Goal: Register for event/course

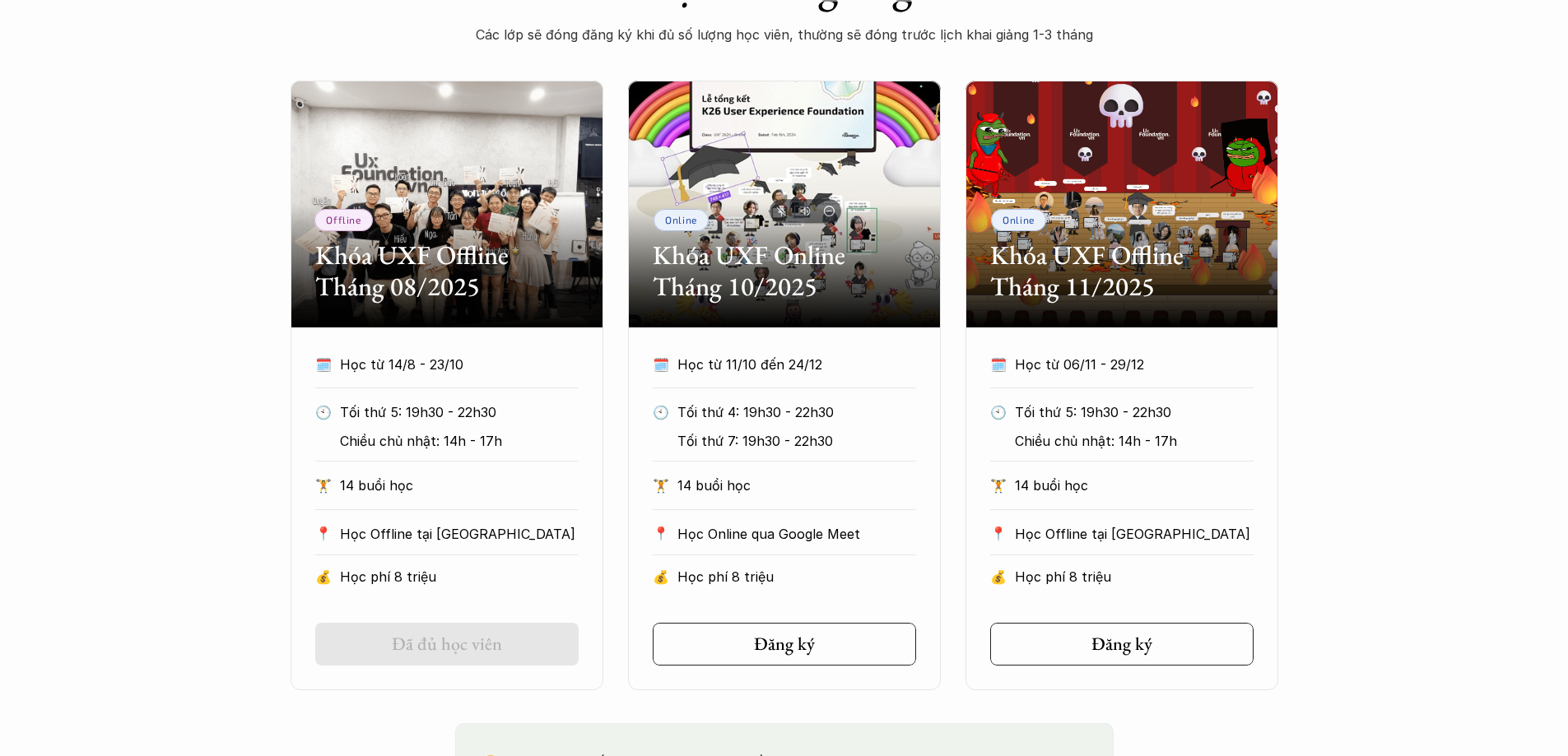
scroll to position [494, 0]
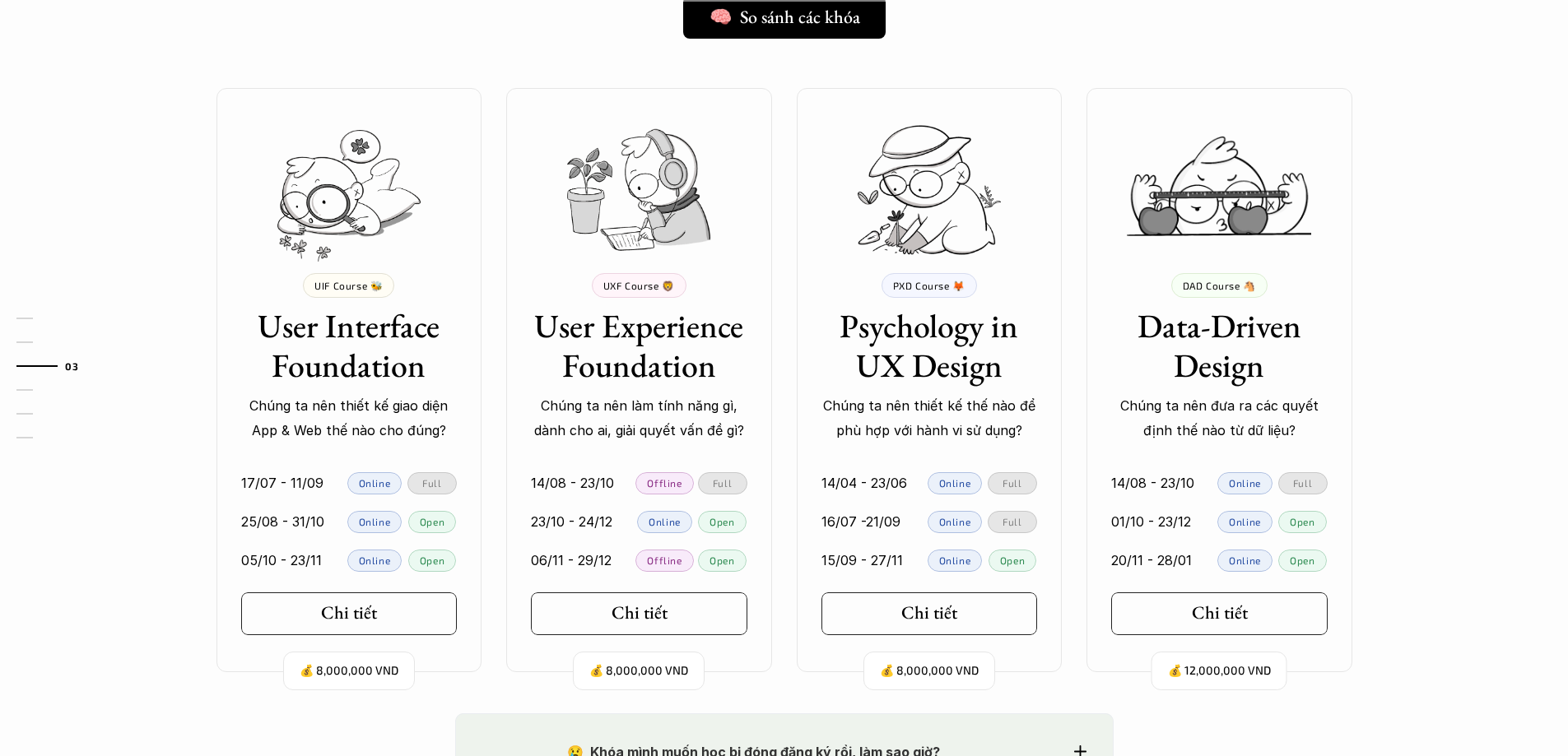
scroll to position [1646, 0]
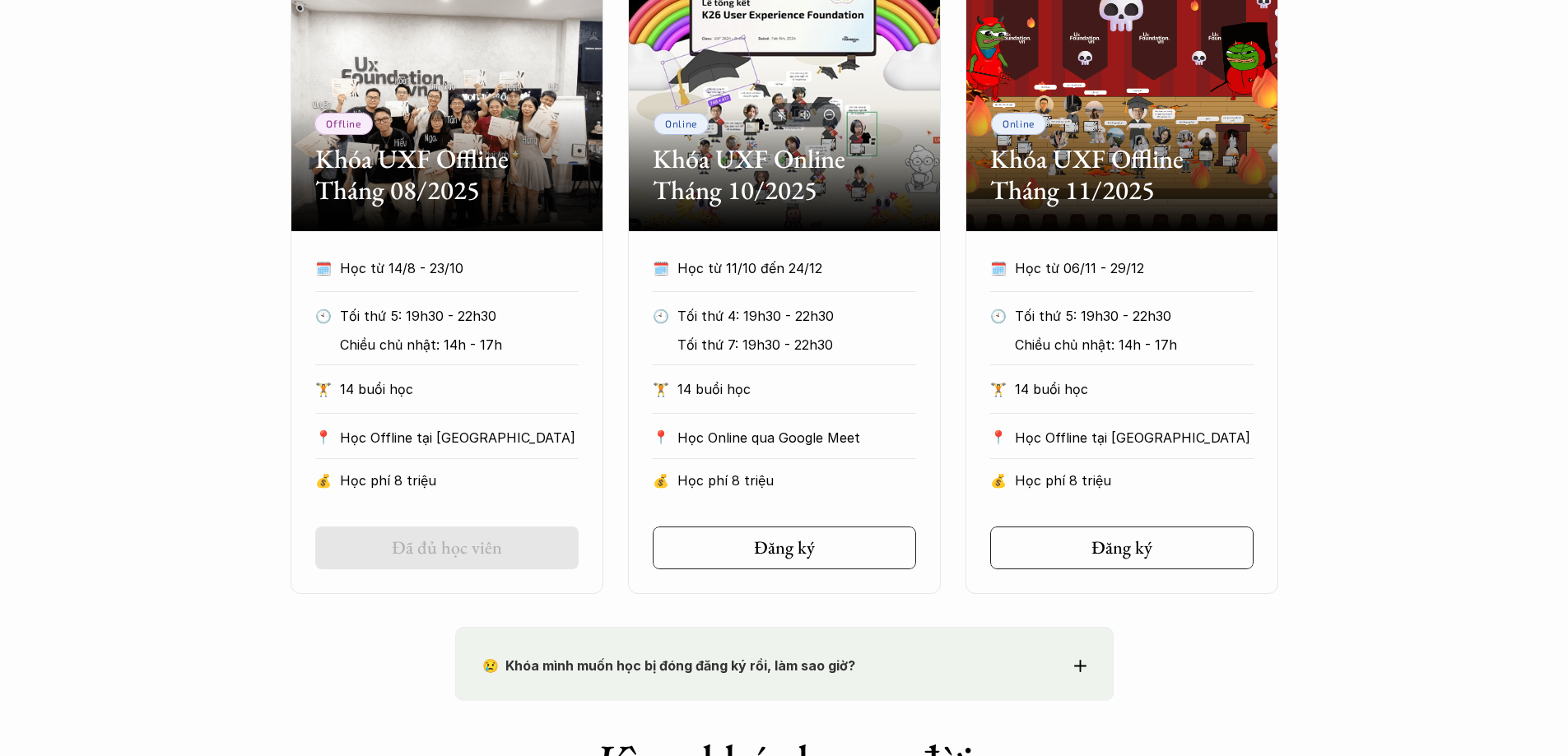
scroll to position [905, 0]
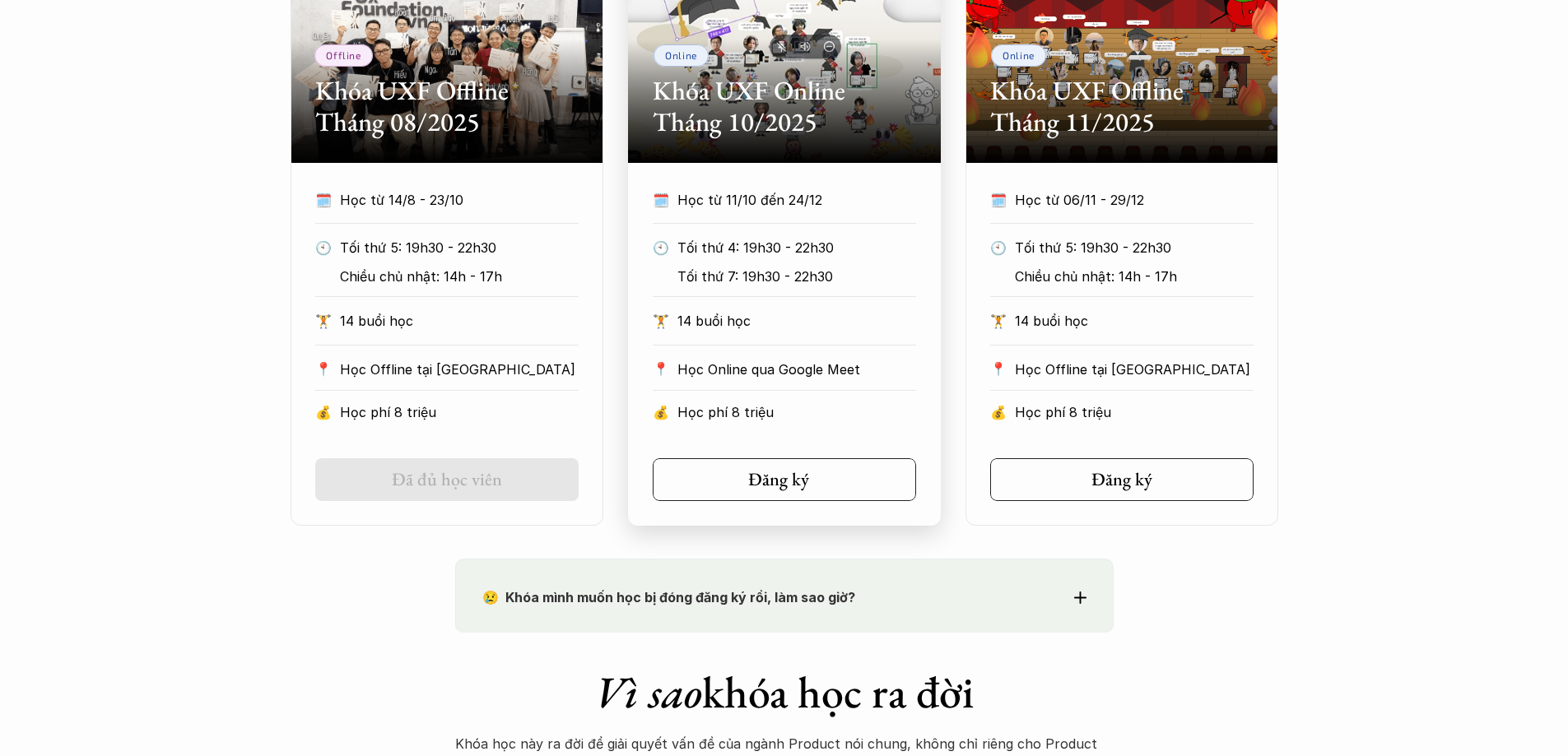
click at [813, 485] on div "Đăng ký" at bounding box center [789, 480] width 82 height 22
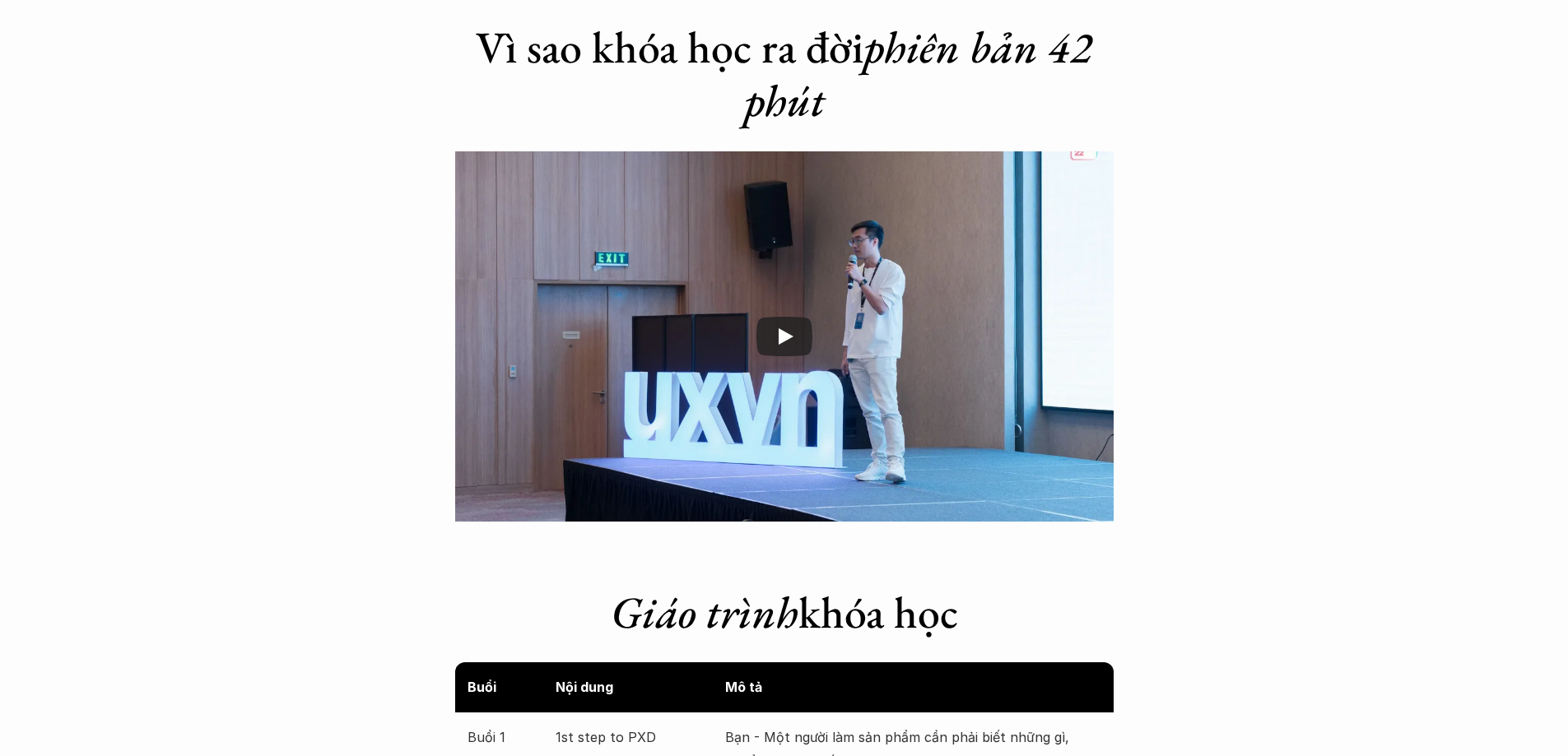
scroll to position [2469, 0]
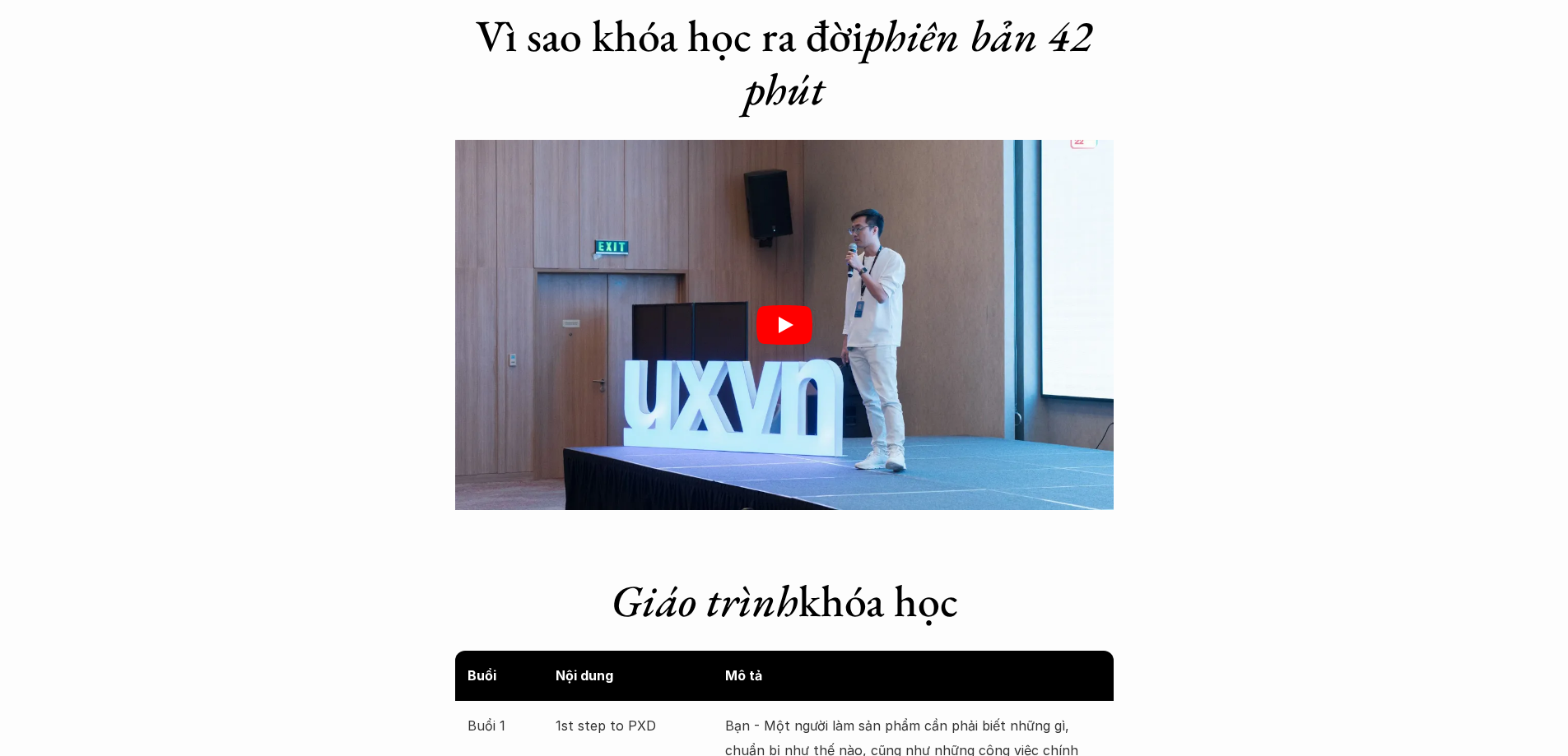
drag, startPoint x: 801, startPoint y: 219, endPoint x: 720, endPoint y: 243, distance: 84.5
click at [720, 243] on div at bounding box center [784, 325] width 658 height 370
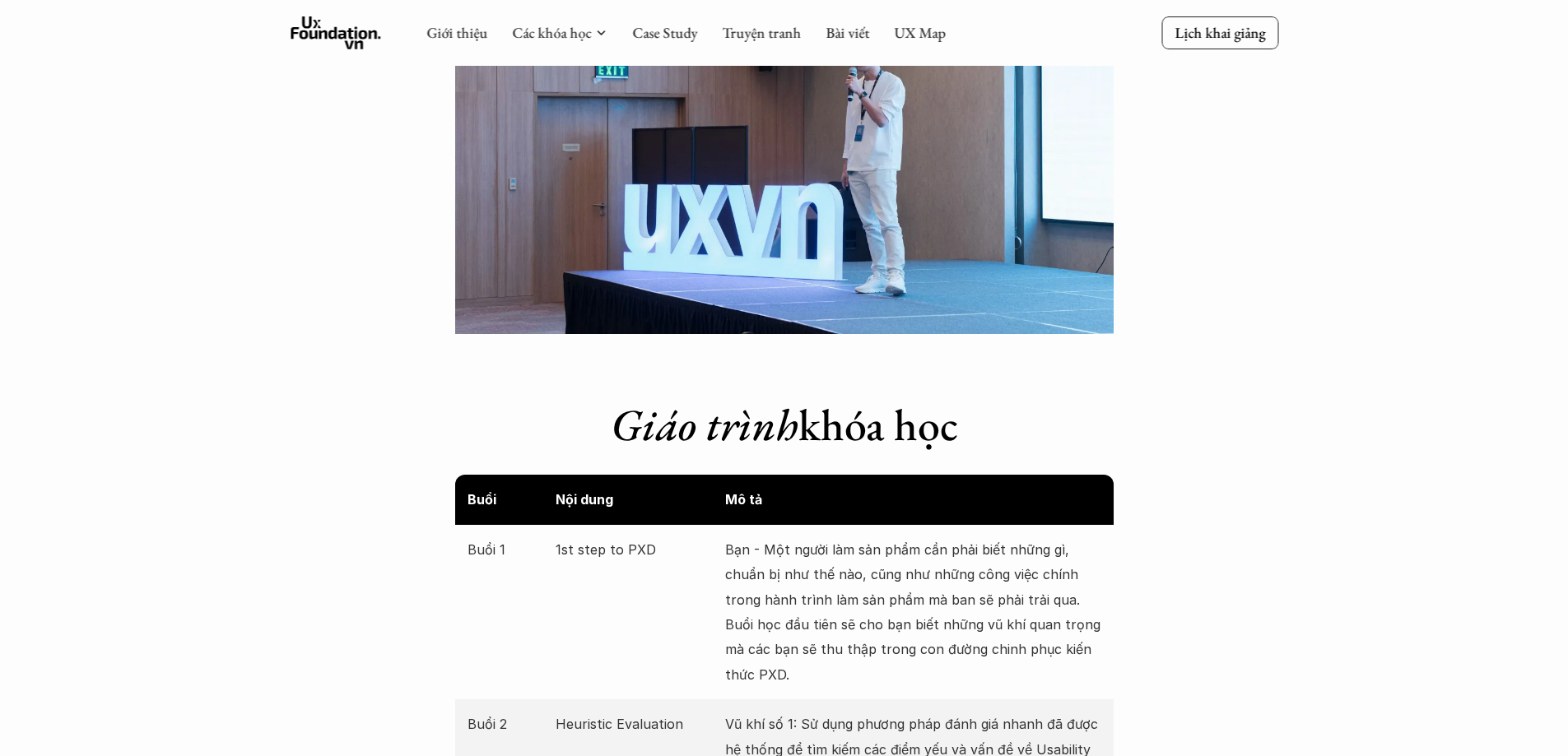
scroll to position [2634, 0]
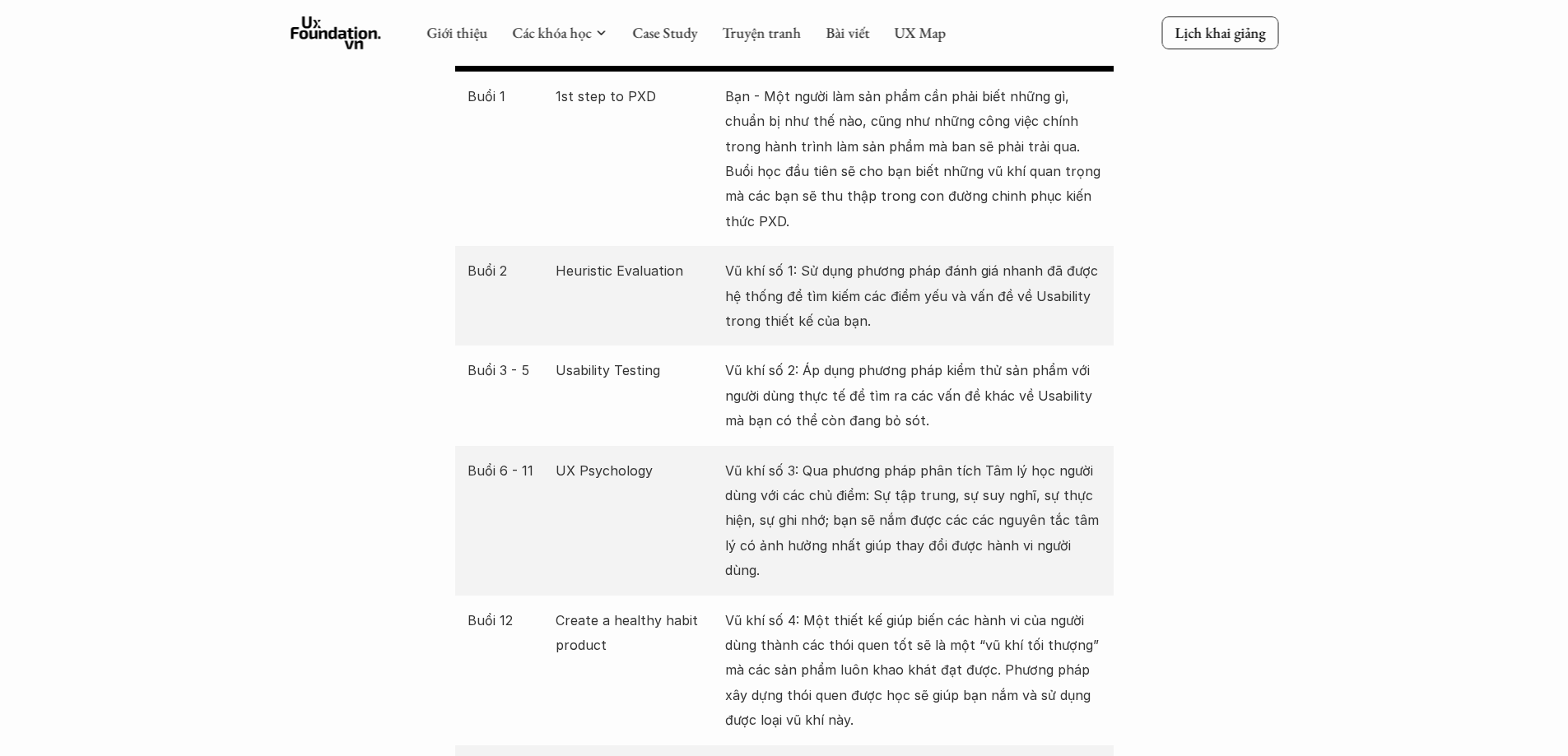
scroll to position [3128, 0]
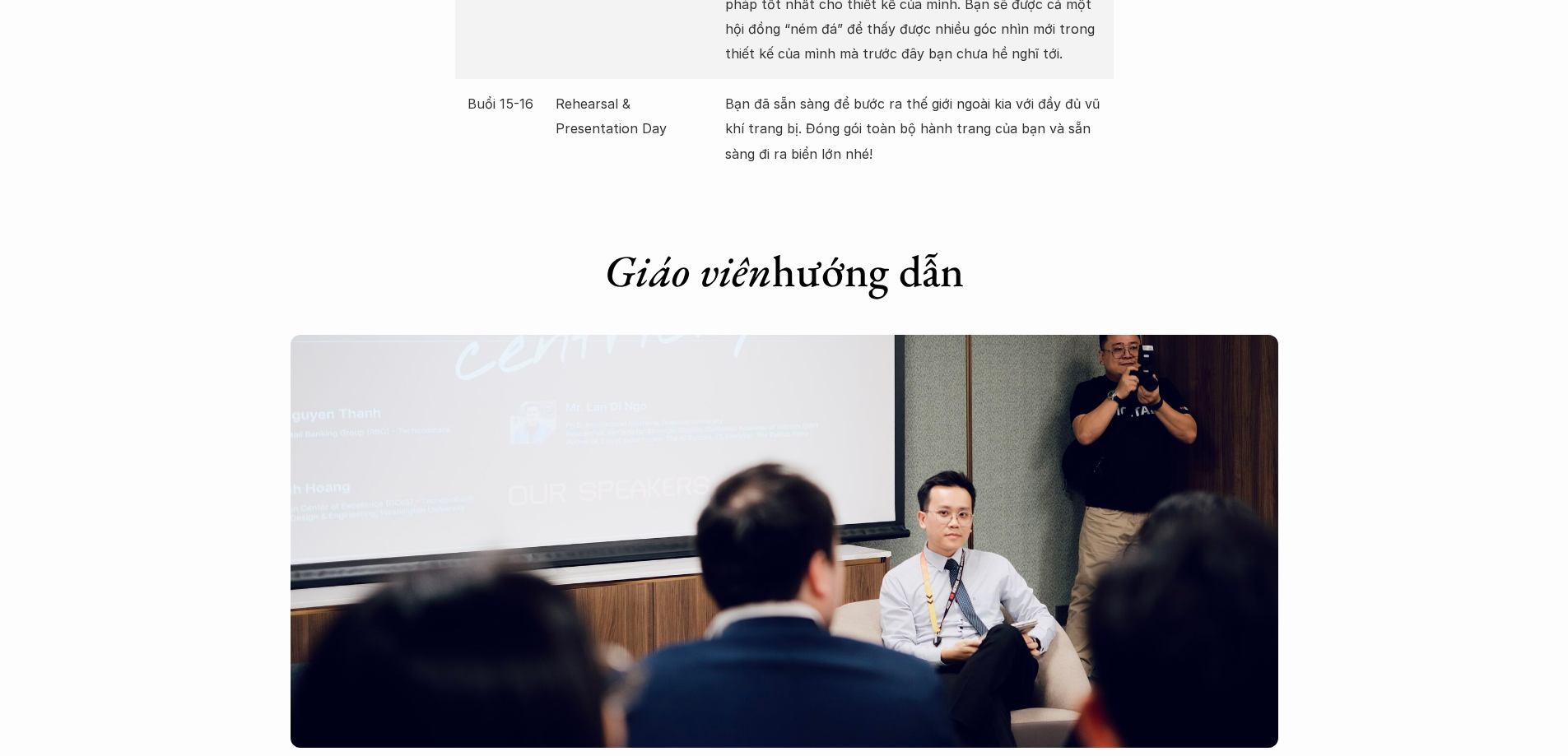
scroll to position [4033, 0]
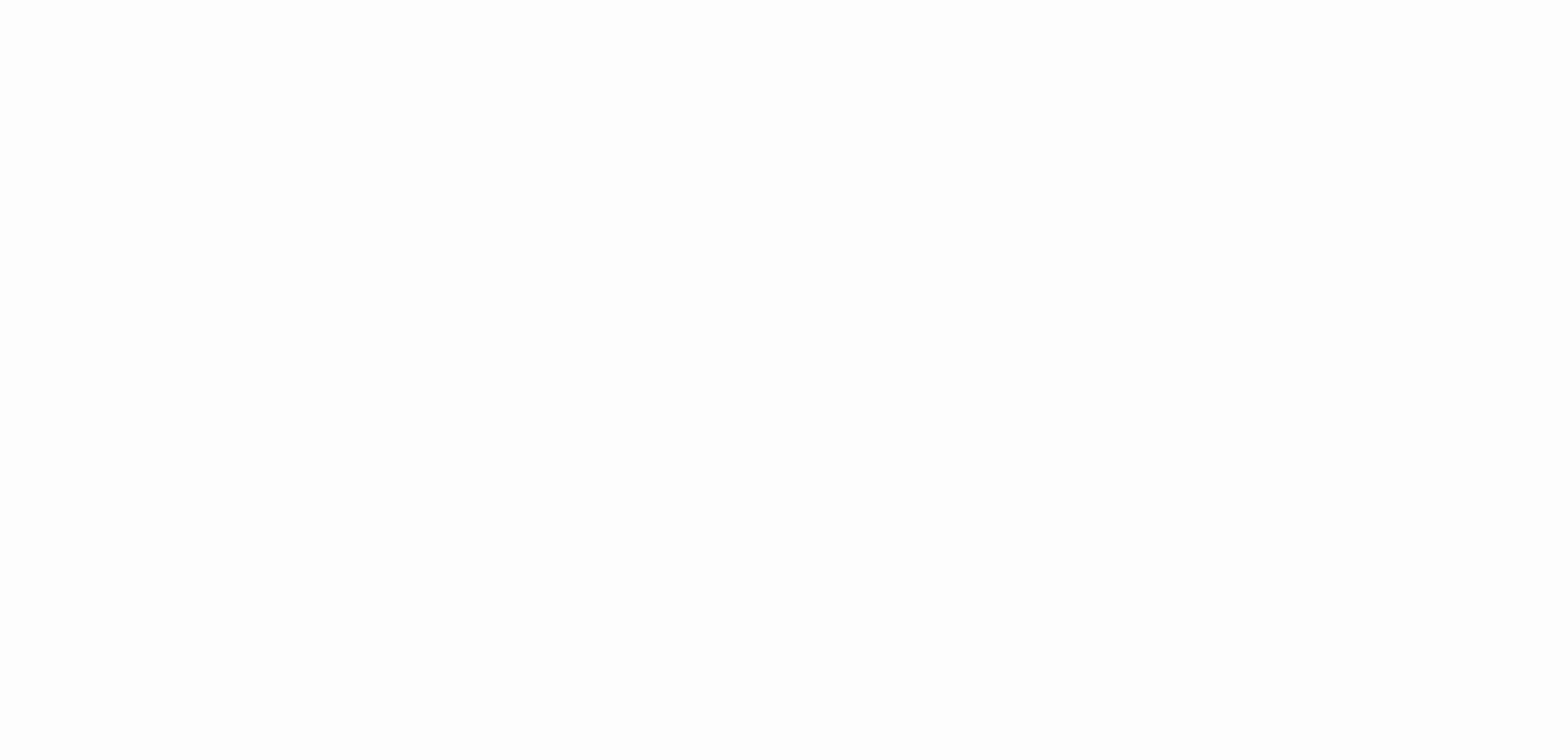
scroll to position [658, 0]
